Goal: Obtain resource: Download file/media

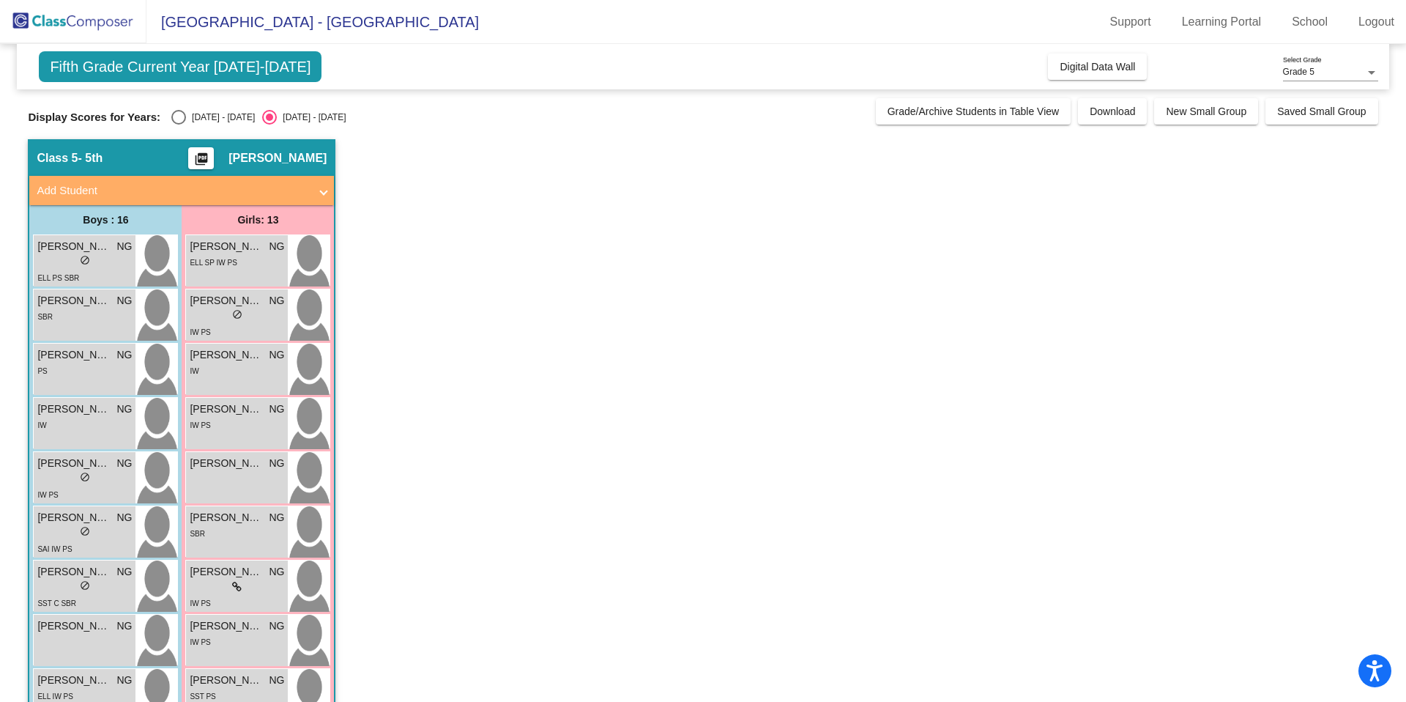
click at [199, 162] on mat-icon "picture_as_pdf" at bounding box center [202, 162] width 18 height 21
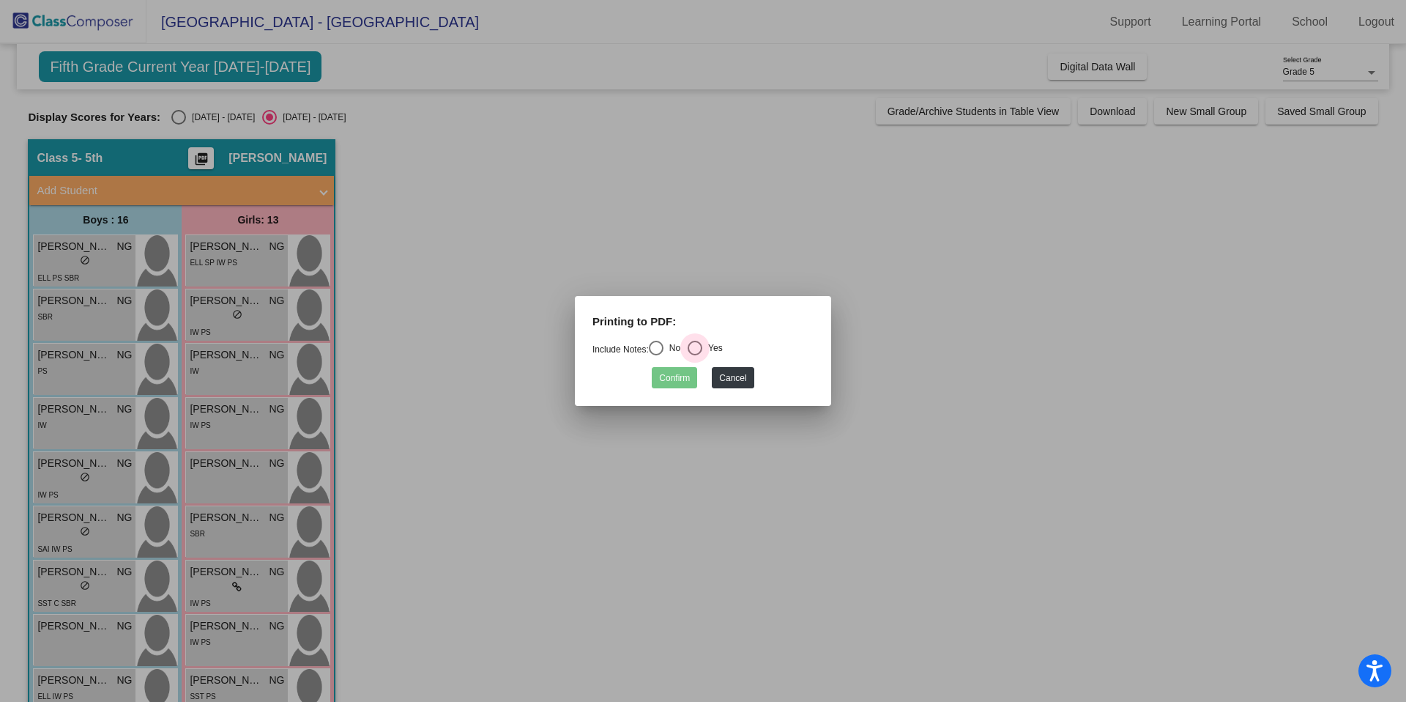
click at [702, 345] on div "Select an option" at bounding box center [695, 348] width 15 height 15
click at [695, 355] on input "Yes" at bounding box center [694, 355] width 1 height 1
radio input "true"
click at [672, 379] on button "Confirm" at bounding box center [674, 377] width 45 height 21
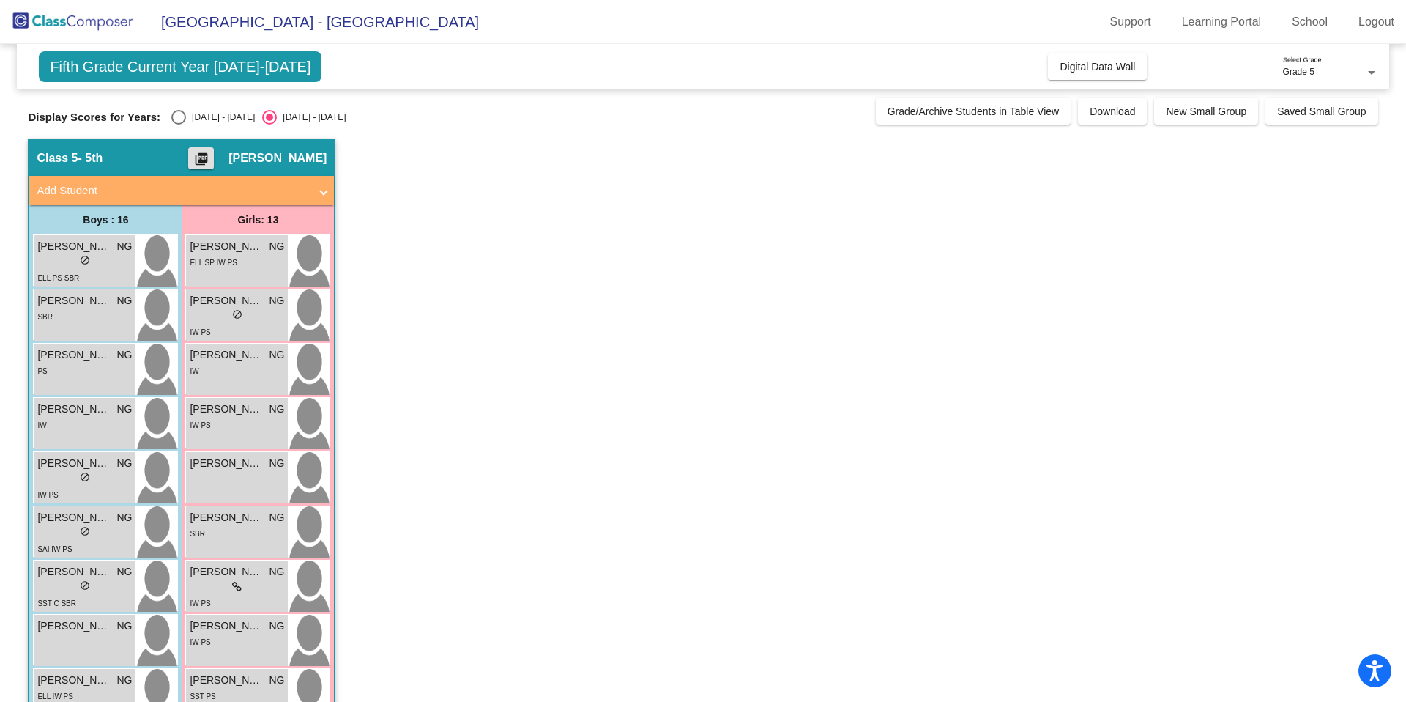
click at [183, 120] on div "Select an option" at bounding box center [178, 117] width 15 height 15
click at [179, 125] on input "[DATE] - [DATE]" at bounding box center [178, 125] width 1 height 1
radio input "true"
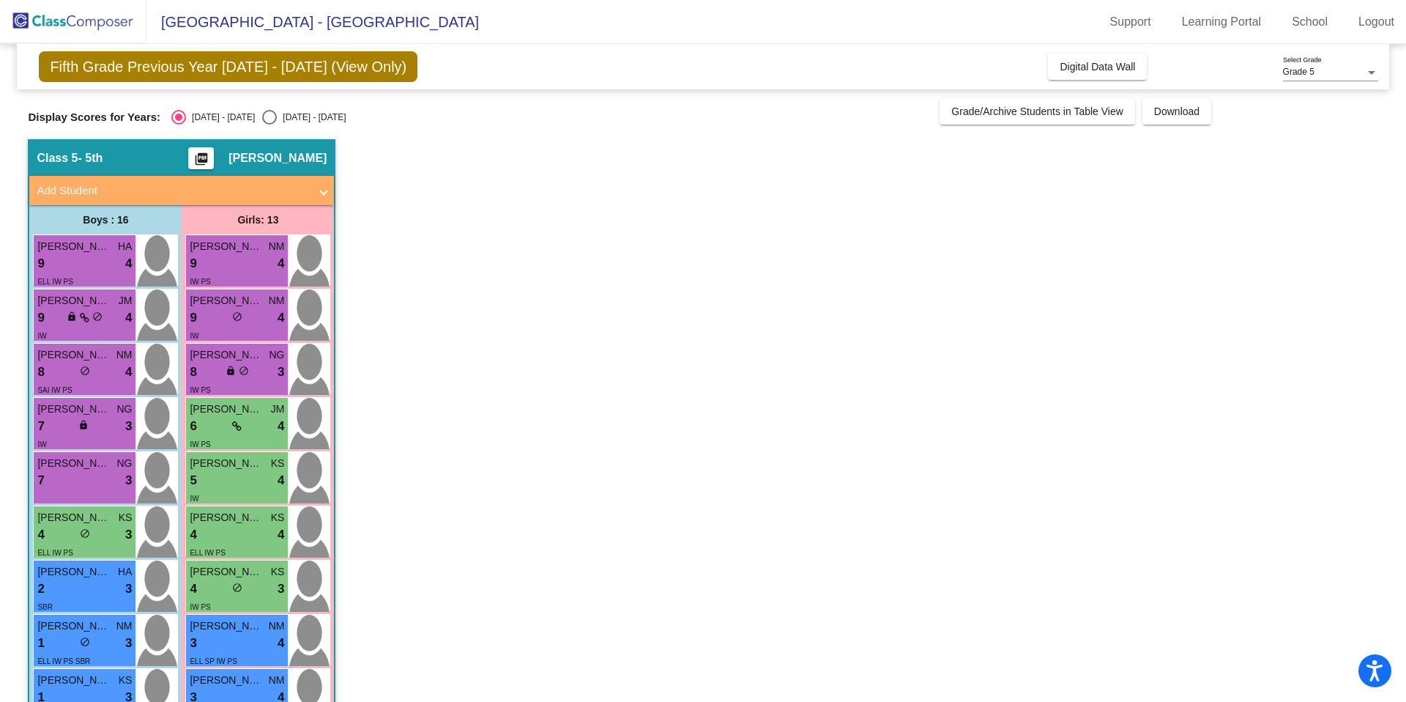
click at [199, 160] on mat-icon "picture_as_pdf" at bounding box center [202, 162] width 18 height 21
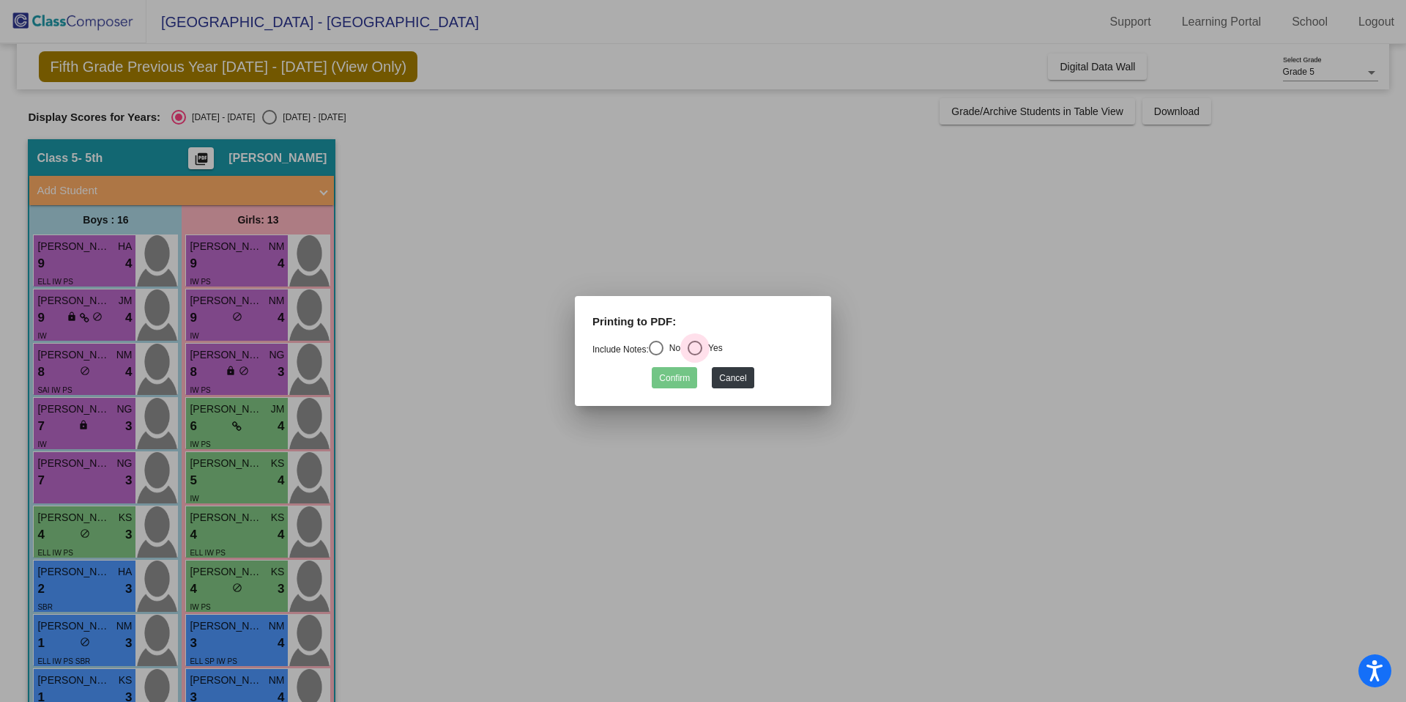
drag, startPoint x: 698, startPoint y: 345, endPoint x: 713, endPoint y: 348, distance: 14.9
click at [702, 346] on div "Select an option" at bounding box center [695, 348] width 15 height 15
click at [695, 355] on input "Yes" at bounding box center [694, 355] width 1 height 1
radio input "true"
click at [654, 374] on button "Confirm" at bounding box center [674, 377] width 45 height 21
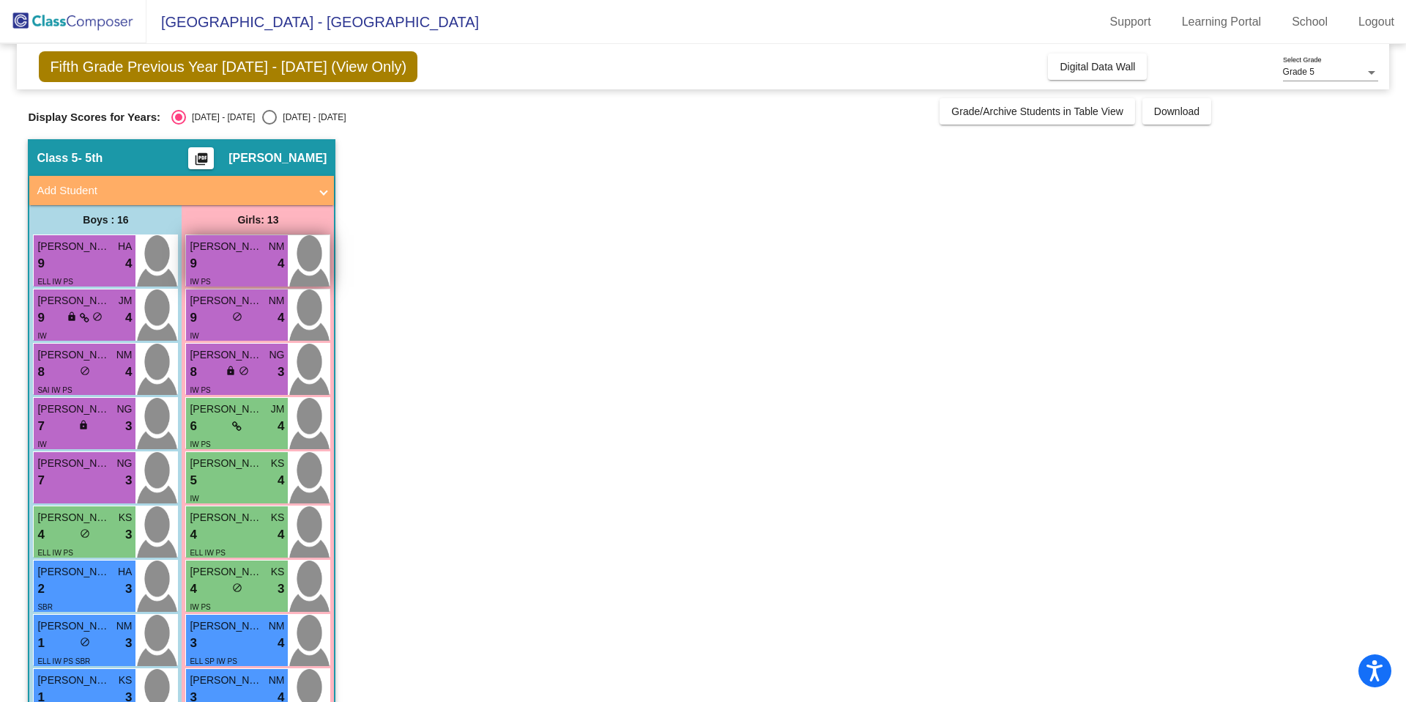
click at [235, 288] on div "IW PS" at bounding box center [237, 280] width 94 height 15
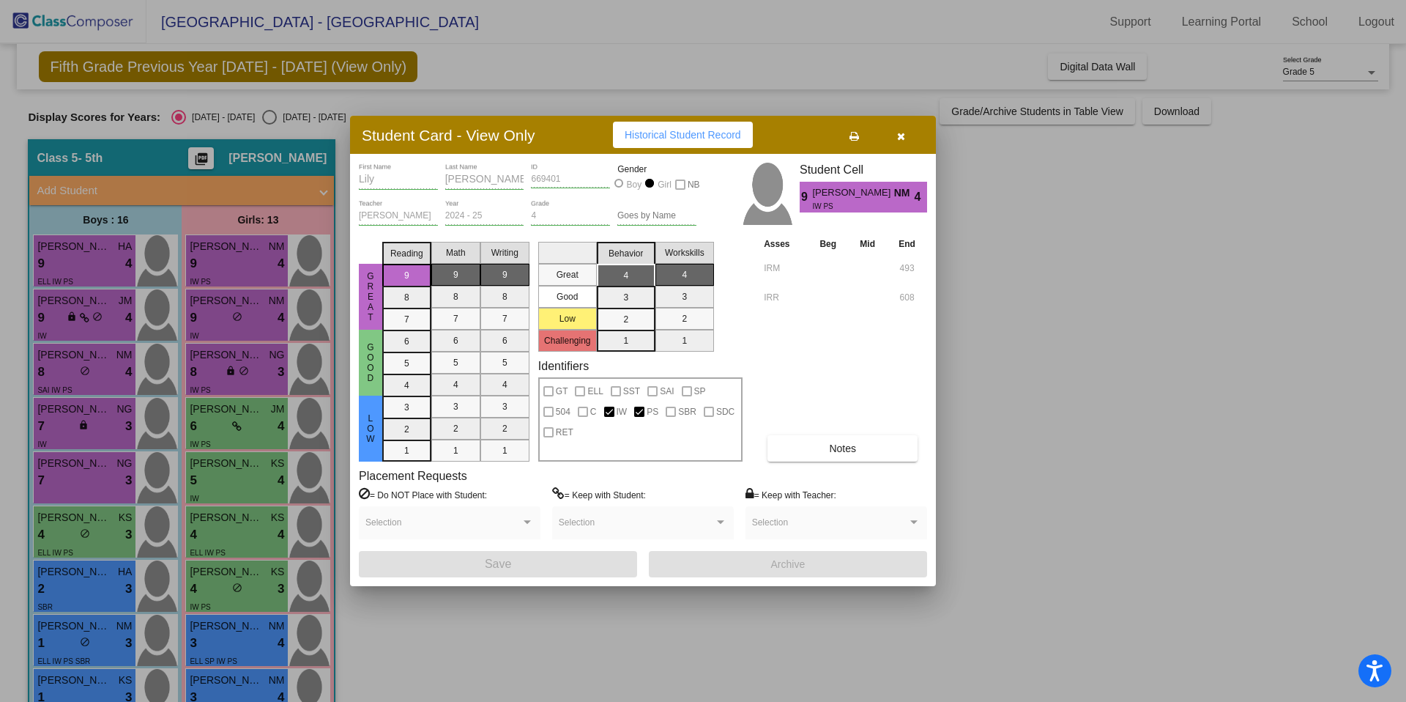
click at [901, 133] on icon "button" at bounding box center [901, 136] width 8 height 10
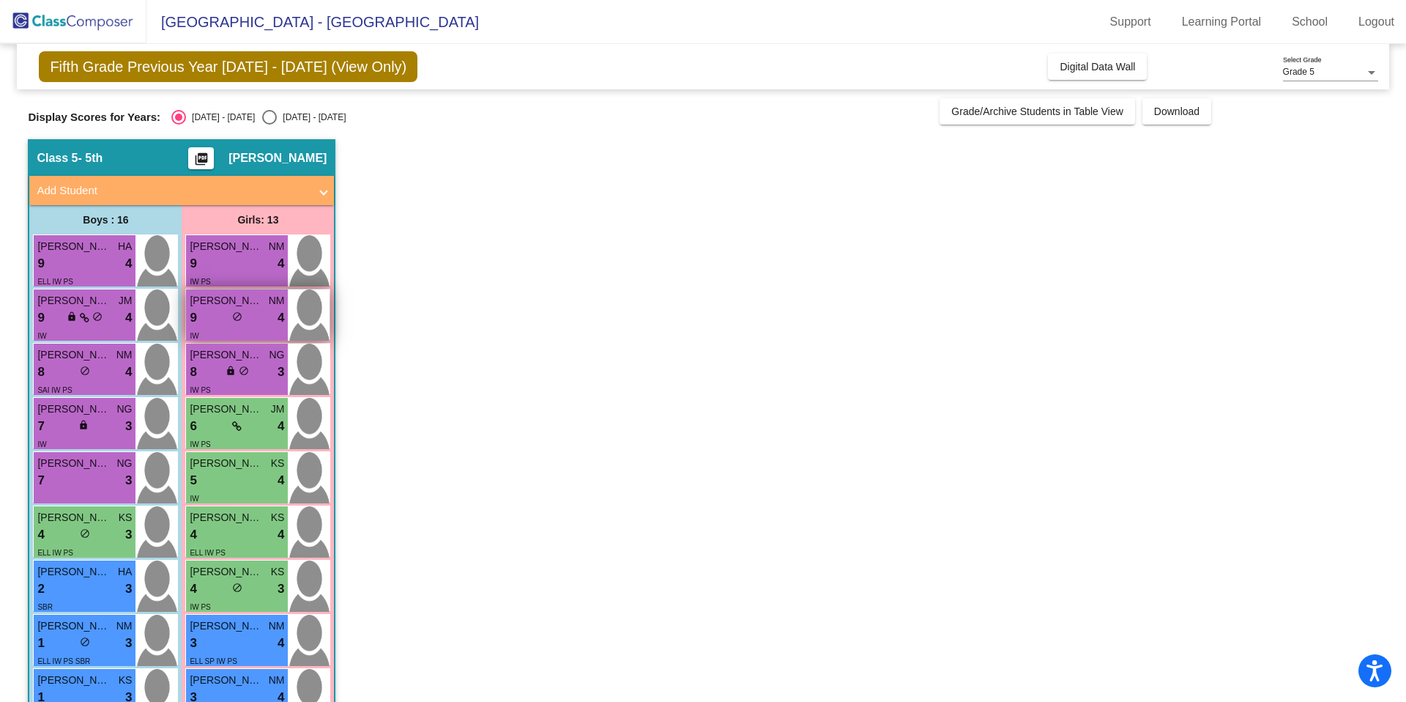
click at [209, 308] on div "9 lock do_not_disturb_alt 4" at bounding box center [237, 317] width 94 height 19
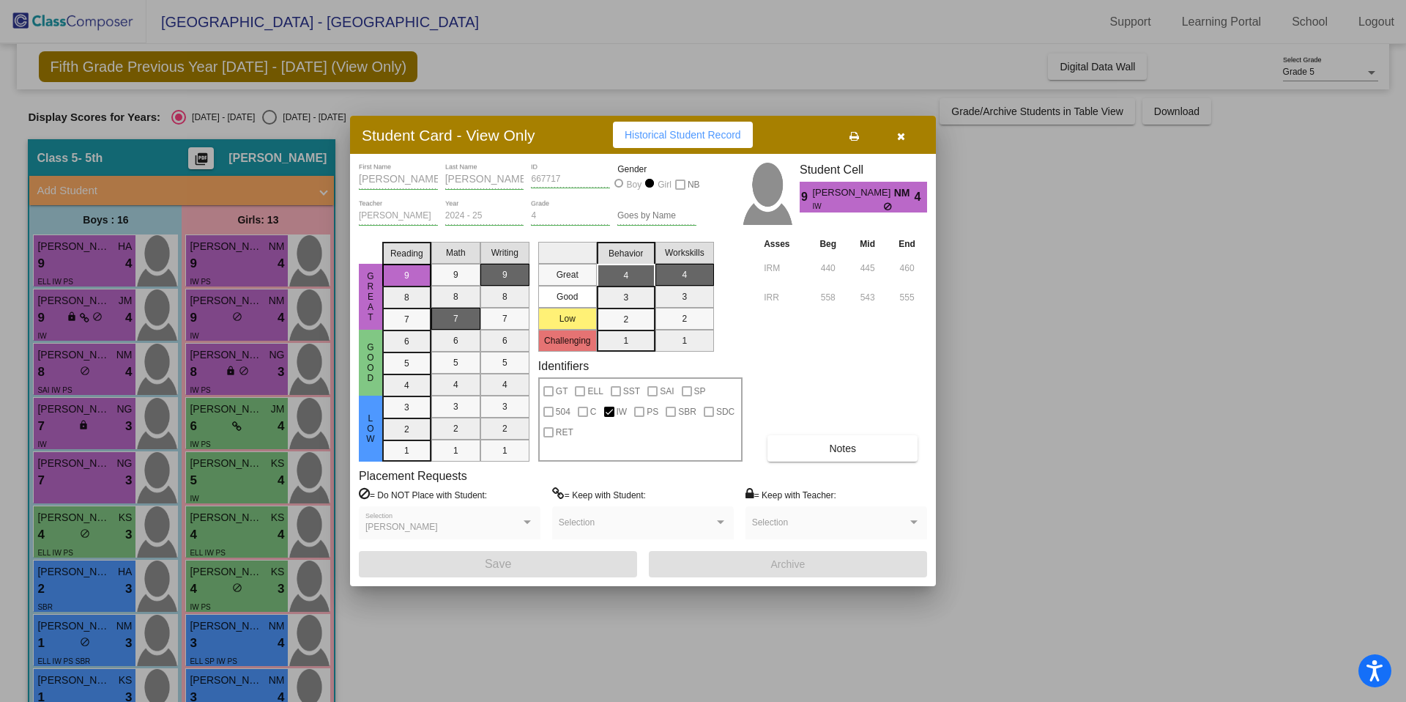
click at [902, 144] on button "button" at bounding box center [901, 135] width 47 height 26
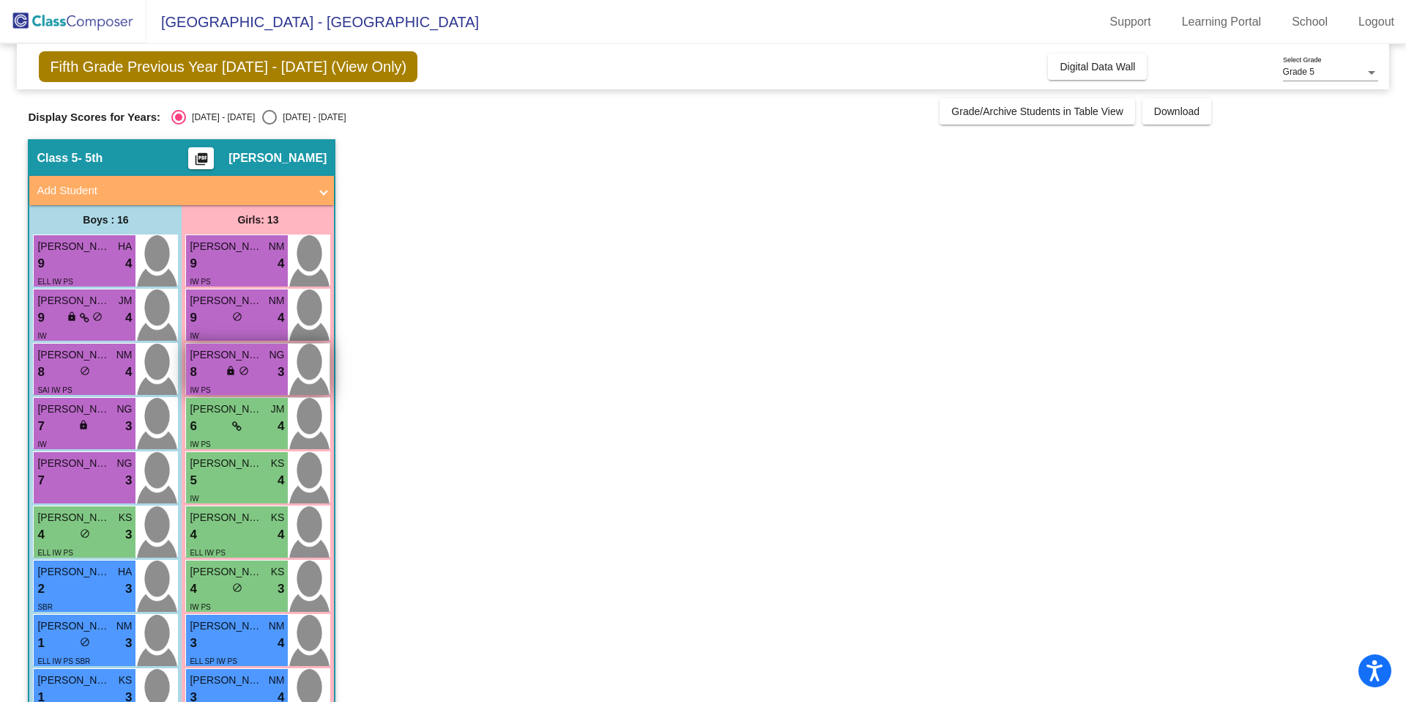
click at [239, 374] on span "do_not_disturb_alt" at bounding box center [244, 371] width 10 height 10
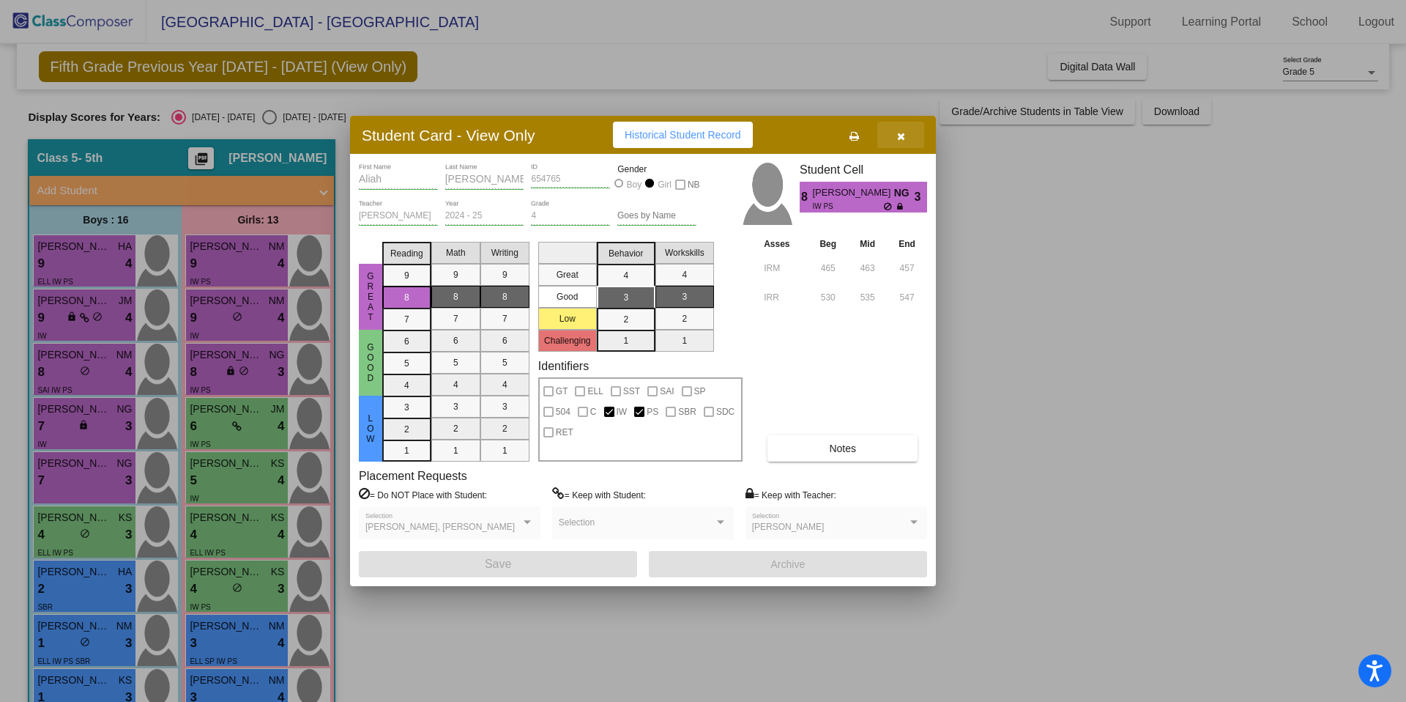
click at [905, 129] on span "button" at bounding box center [901, 135] width 8 height 12
